Goal: Obtain resource: Download file/media

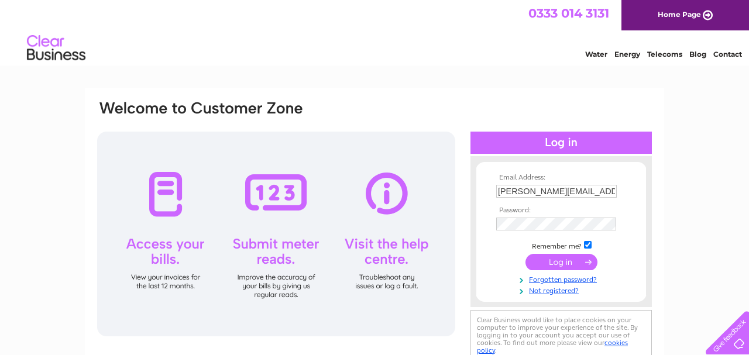
click at [558, 257] on input "submit" at bounding box center [561, 262] width 72 height 16
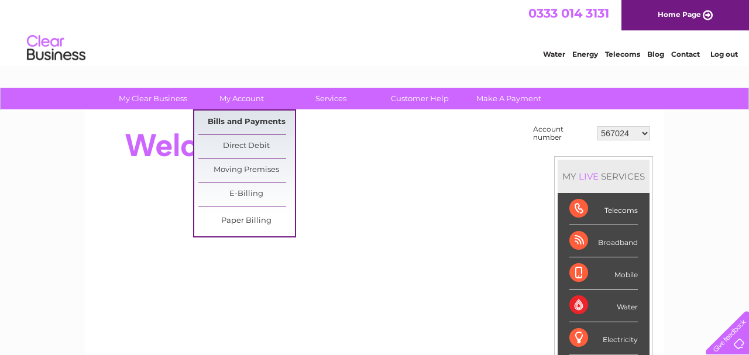
click at [243, 118] on link "Bills and Payments" at bounding box center [246, 122] width 96 height 23
click at [242, 118] on link "Bills and Payments" at bounding box center [246, 122] width 96 height 23
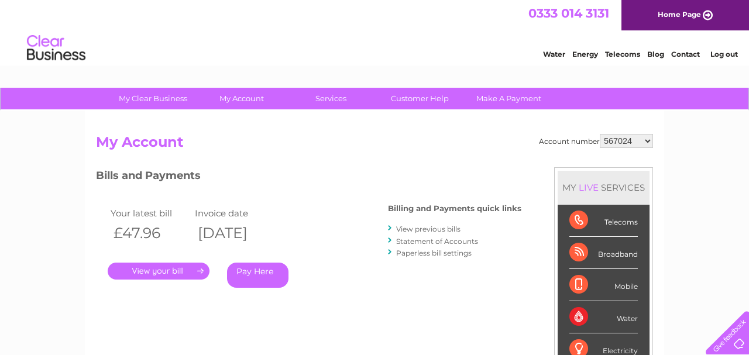
click at [431, 226] on link "View previous bills" at bounding box center [428, 229] width 64 height 9
click at [408, 226] on link "View previous bills" at bounding box center [428, 229] width 64 height 9
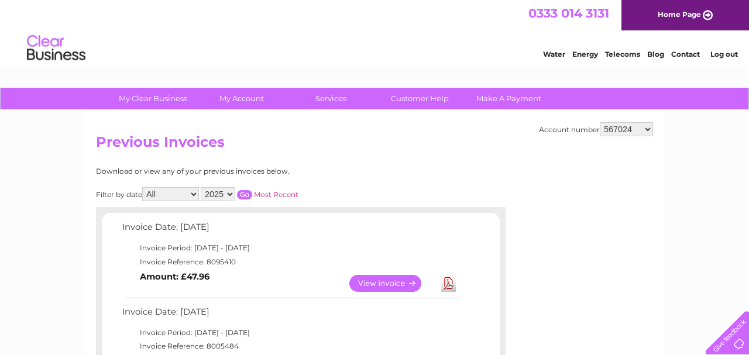
click at [448, 278] on link "Download" at bounding box center [448, 283] width 15 height 17
select select "1124462"
click option "1124462" at bounding box center [0, 0] width 0 height 0
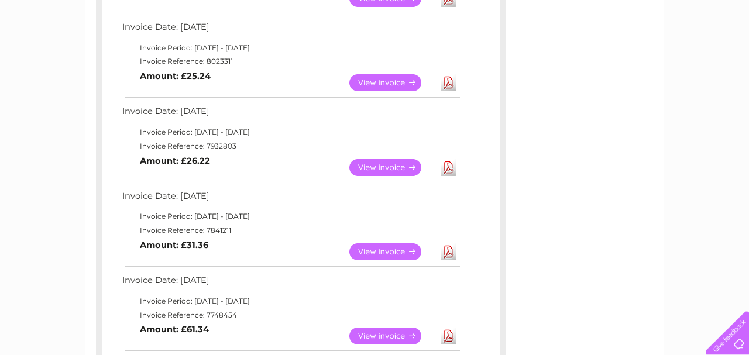
scroll to position [243, 0]
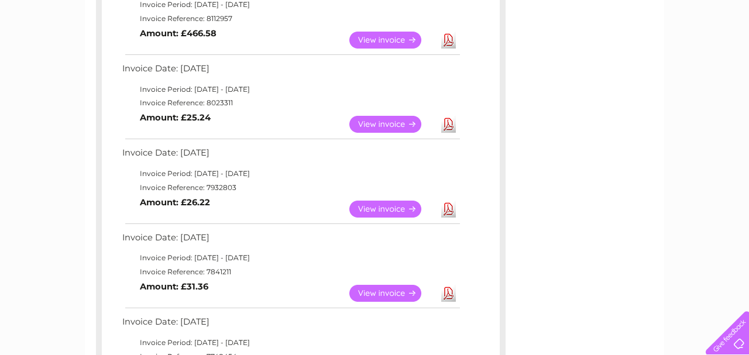
click at [447, 119] on link "Download" at bounding box center [448, 124] width 15 height 17
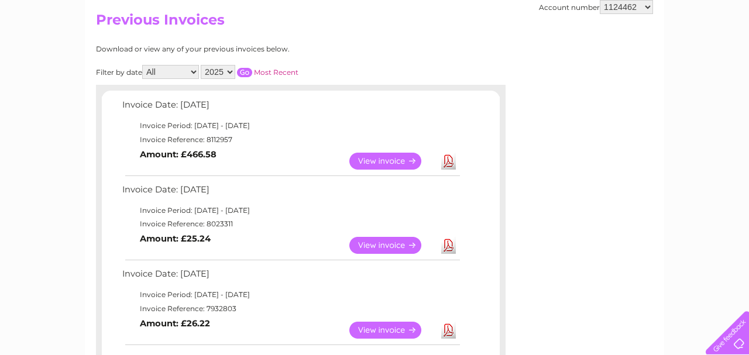
scroll to position [122, 0]
click at [394, 156] on link "View" at bounding box center [392, 161] width 86 height 17
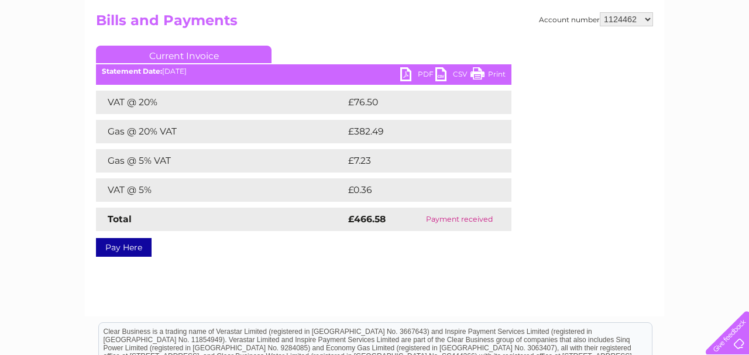
scroll to position [61, 0]
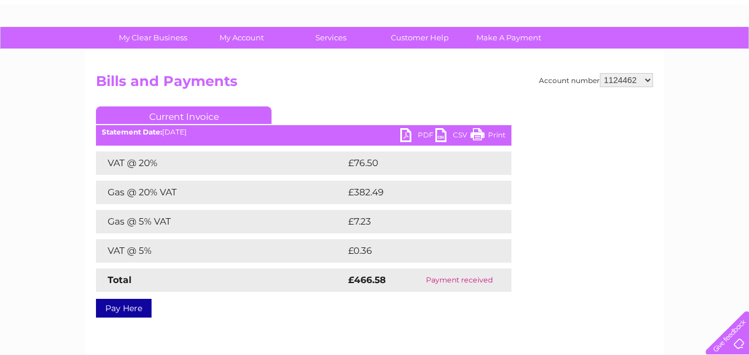
click at [408, 131] on link "PDF" at bounding box center [417, 136] width 35 height 17
